Goal: Task Accomplishment & Management: Manage account settings

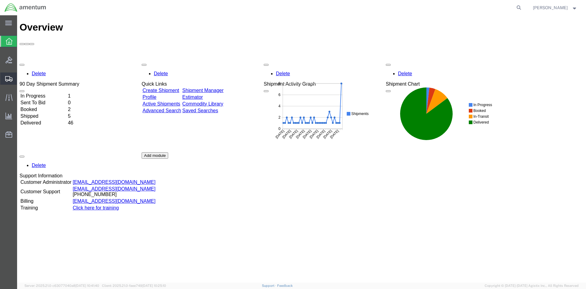
click at [0, 0] on span "Shipment Manager" at bounding box center [0, 0] width 0 height 0
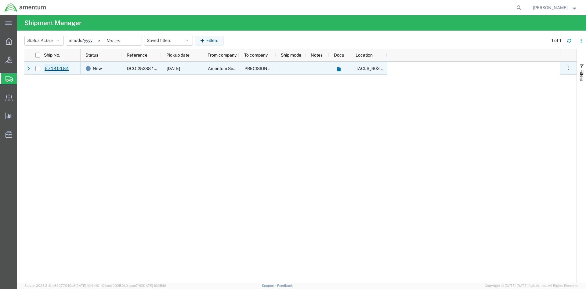
click at [62, 68] on link "57140184" at bounding box center [56, 69] width 25 height 10
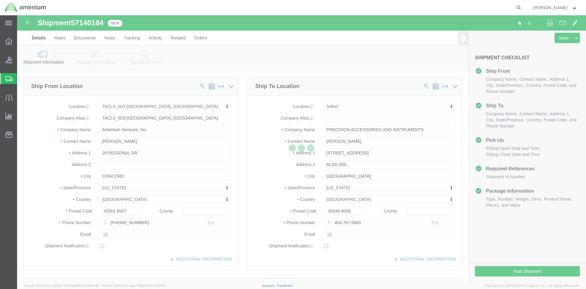
select select "42708"
select select
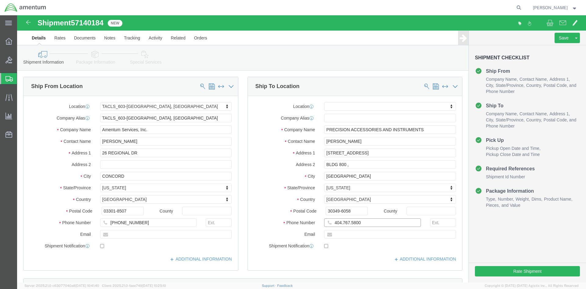
click input "404.767.5800"
click input "404-767.5800"
type input "[PHONE_NUMBER]"
click div "Save Assign To Clone Shipment Save As Template Shipment Checklist Ship From Com…"
click button "Rate Shipment"
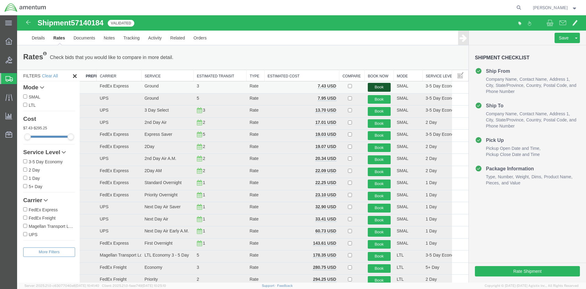
click at [376, 86] on button "Book" at bounding box center [379, 87] width 23 height 9
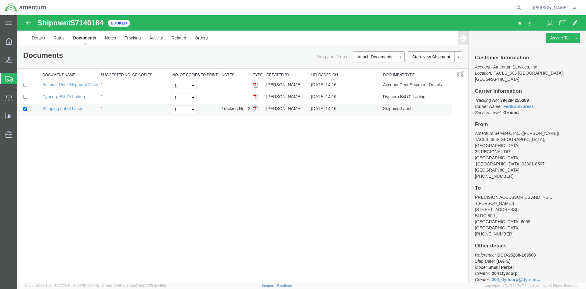
click at [255, 107] on img at bounding box center [255, 108] width 5 height 5
